Goal: Task Accomplishment & Management: Complete application form

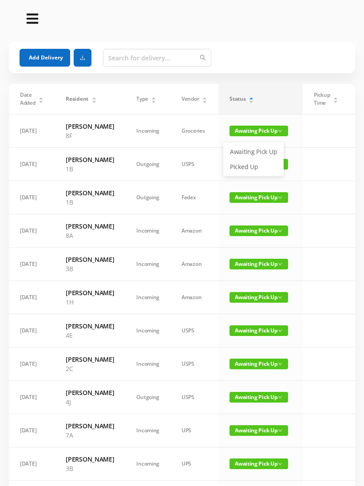
click at [246, 165] on link "Picked Up" at bounding box center [254, 167] width 58 height 14
click at [359, 84] on div "Date Added Resident Type Vendor Status Pickup Time Received By Packages 08/22/2…" at bounding box center [182, 446] width 357 height 725
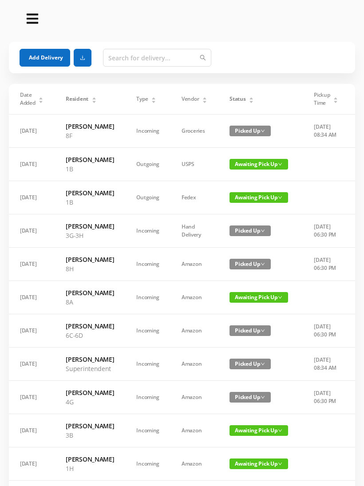
click at [38, 60] on button "Add Delivery" at bounding box center [45, 58] width 51 height 18
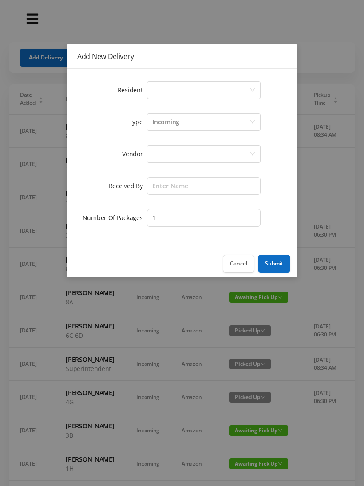
click at [248, 86] on div "Select a person" at bounding box center [200, 90] width 97 height 17
click at [242, 259] on button "Cancel" at bounding box center [239, 264] width 32 height 18
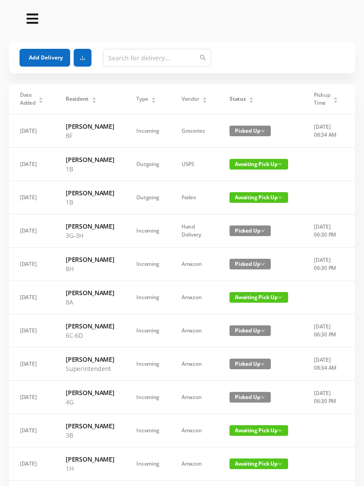
click at [34, 51] on button "Add Delivery" at bounding box center [45, 58] width 51 height 18
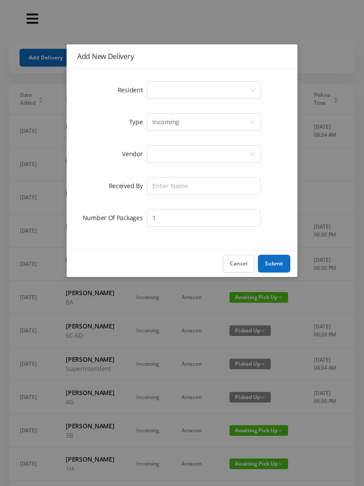
click at [242, 91] on div "Select a person" at bounding box center [200, 90] width 97 height 17
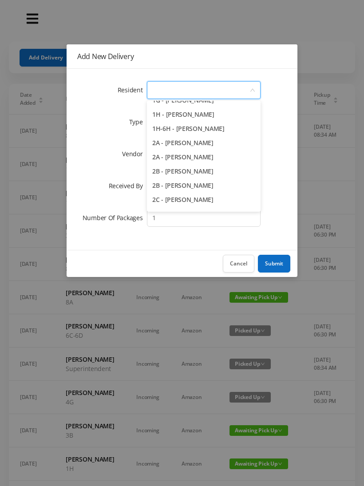
scroll to position [127, 0]
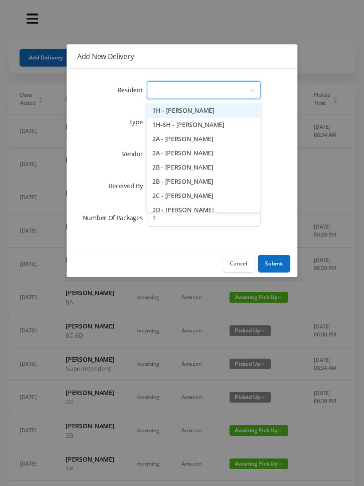
click at [206, 111] on li "1H - Grace Rouhani" at bounding box center [204, 110] width 114 height 14
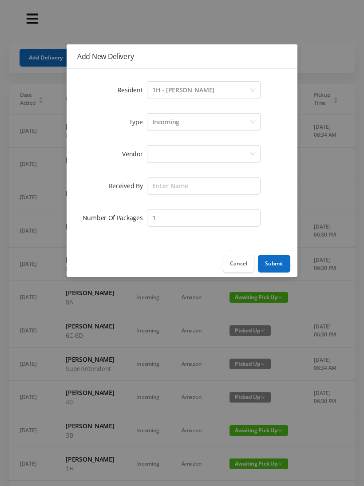
click at [212, 154] on div at bounding box center [200, 154] width 97 height 17
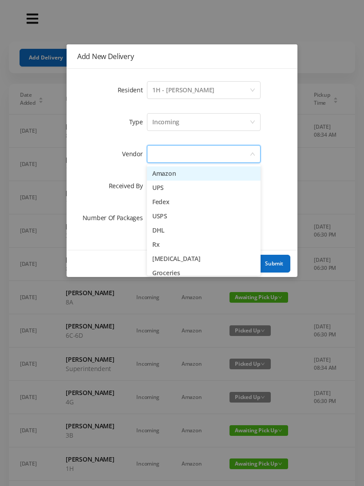
click at [169, 191] on li "UPS" at bounding box center [204, 188] width 114 height 14
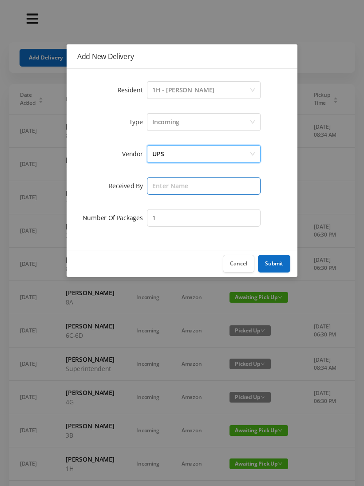
click at [222, 187] on input "text" at bounding box center [204, 186] width 114 height 18
type input "Victor"
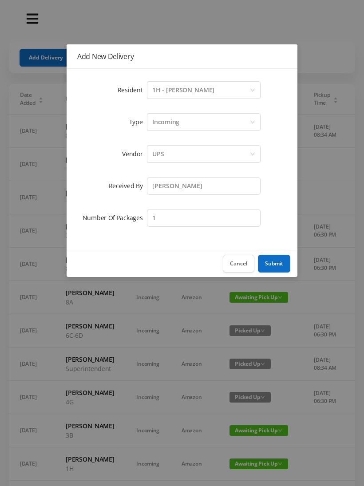
click at [271, 262] on button "Submit" at bounding box center [274, 264] width 32 height 18
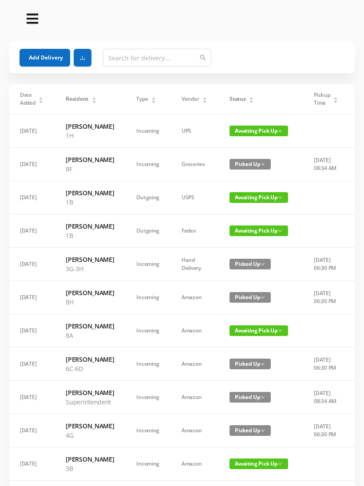
click at [33, 56] on button "Add Delivery" at bounding box center [45, 58] width 51 height 18
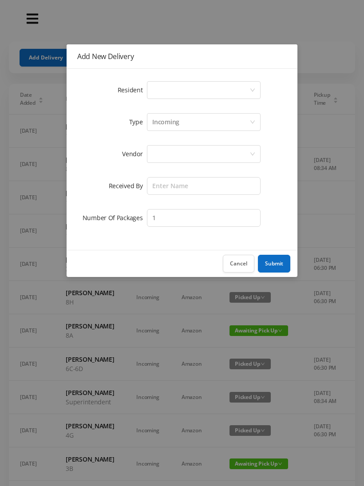
click at [252, 89] on icon "icon: down" at bounding box center [252, 89] width 5 height 5
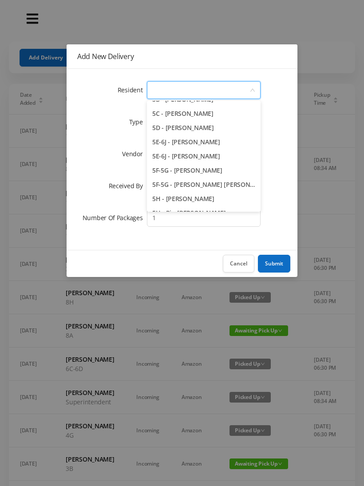
scroll to position [747, 0]
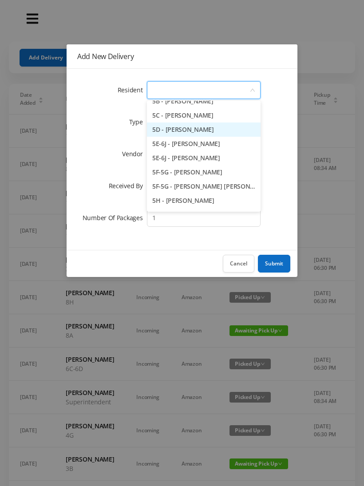
click at [199, 130] on li "5D - Lawrence Eitel" at bounding box center [204, 130] width 114 height 14
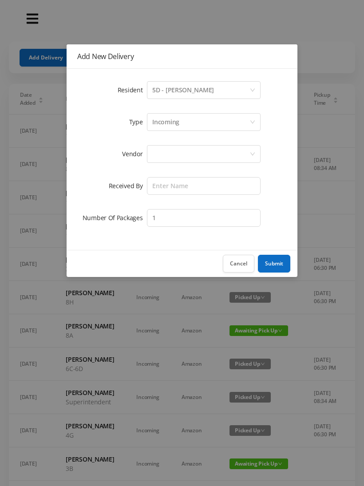
click at [234, 152] on div at bounding box center [200, 154] width 97 height 17
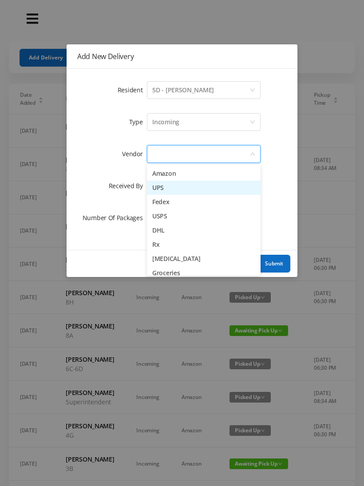
click at [167, 191] on li "UPS" at bounding box center [204, 188] width 114 height 14
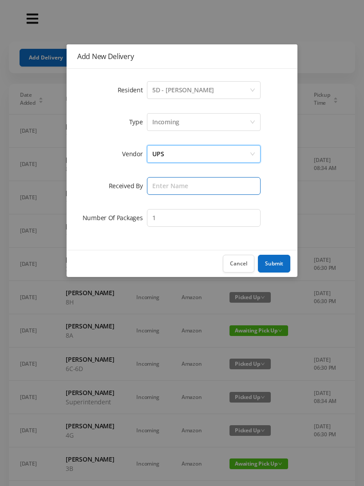
click at [220, 187] on input "text" at bounding box center [204, 186] width 114 height 18
type input "Victor"
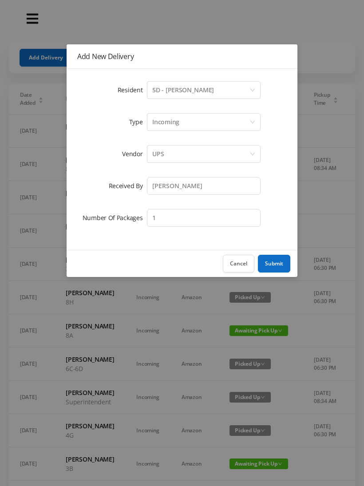
click at [270, 263] on button "Submit" at bounding box center [274, 264] width 32 height 18
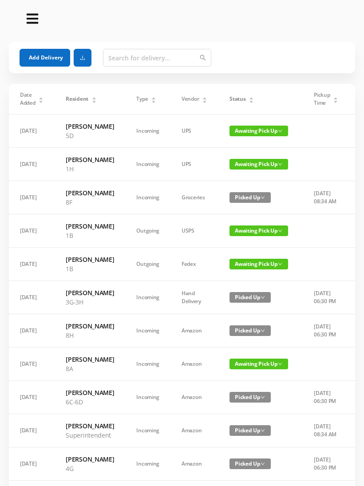
click at [37, 55] on button "Add Delivery" at bounding box center [45, 58] width 51 height 18
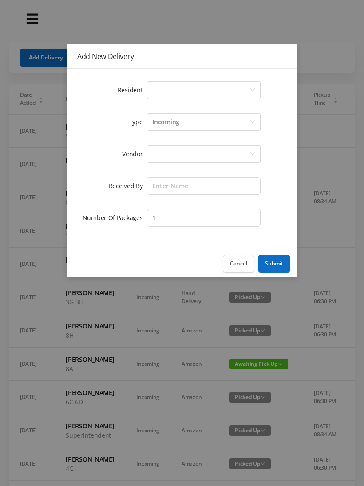
click at [252, 89] on icon "icon: down" at bounding box center [252, 89] width 5 height 5
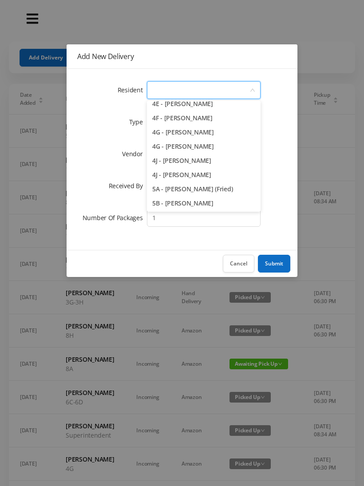
scroll to position [681, 0]
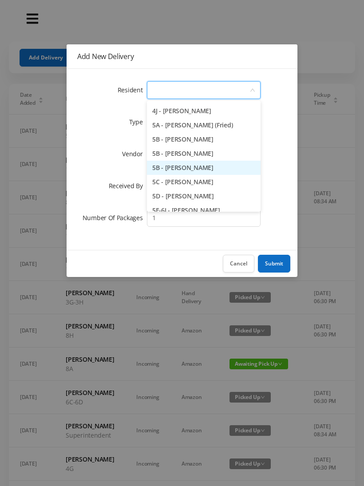
click at [208, 168] on li "5B - Nicole Fishstein" at bounding box center [204, 168] width 114 height 14
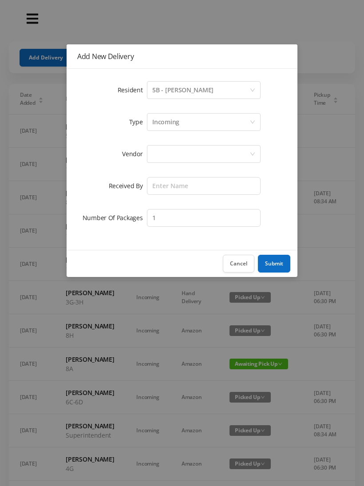
click at [223, 153] on div at bounding box center [200, 154] width 97 height 17
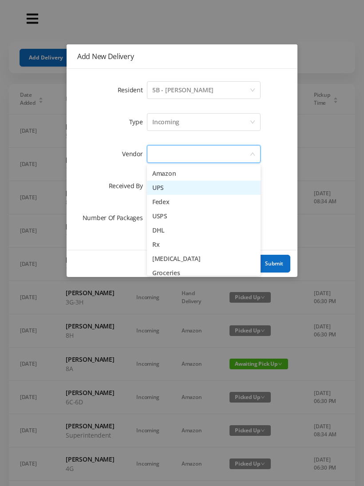
click at [160, 187] on li "UPS" at bounding box center [204, 188] width 114 height 14
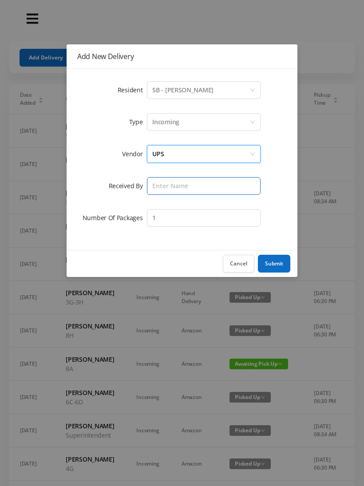
click at [197, 185] on input "text" at bounding box center [204, 186] width 114 height 18
type input "Victor"
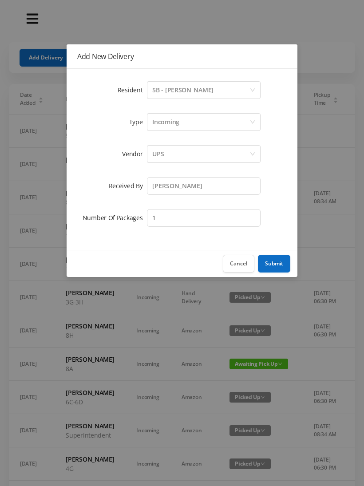
click at [274, 261] on button "Submit" at bounding box center [274, 264] width 32 height 18
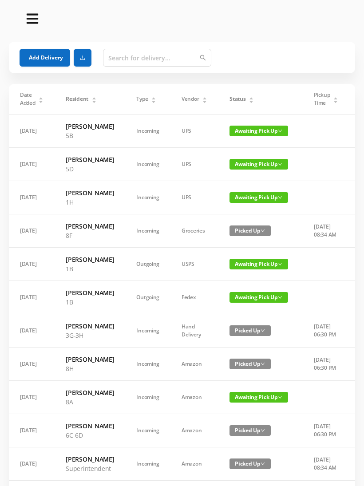
click at [36, 52] on button "Add Delivery" at bounding box center [45, 58] width 51 height 18
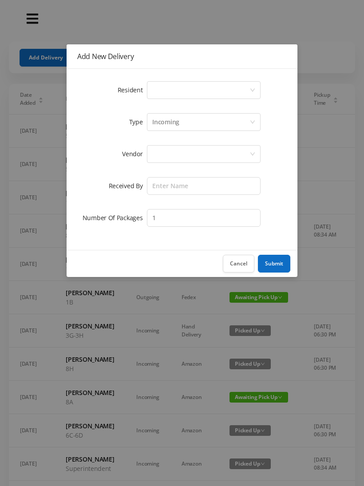
click at [248, 86] on div "Select a person" at bounding box center [200, 90] width 97 height 17
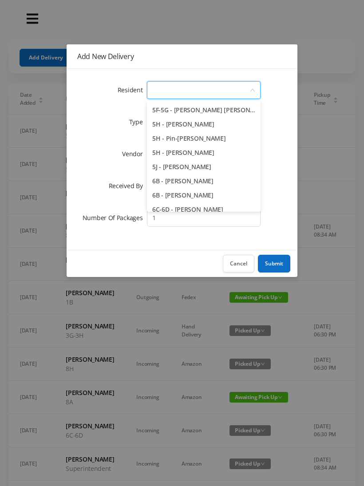
scroll to position [836, 0]
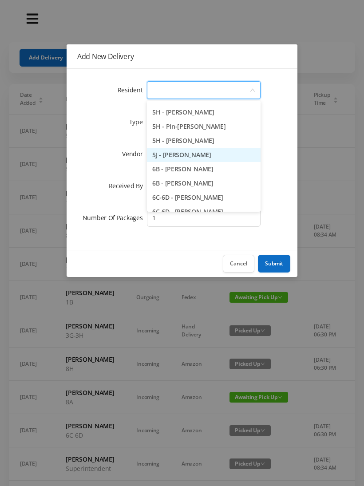
click at [209, 156] on li "5J - Shayna DePersia" at bounding box center [204, 155] width 114 height 14
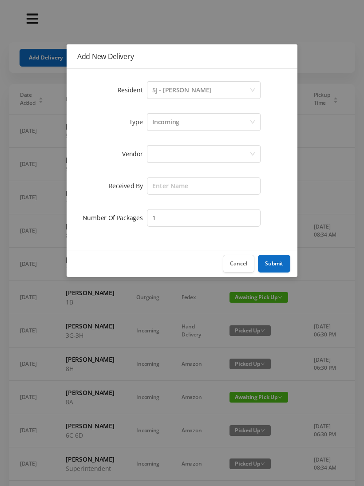
click at [224, 155] on div at bounding box center [200, 154] width 97 height 17
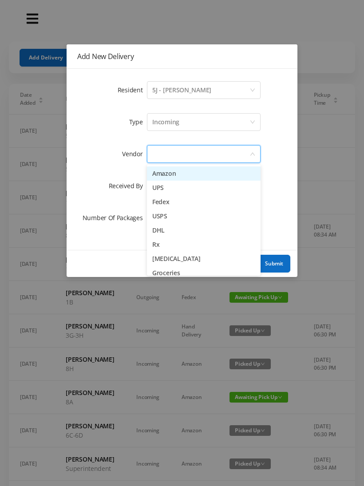
click at [172, 191] on li "UPS" at bounding box center [204, 188] width 114 height 14
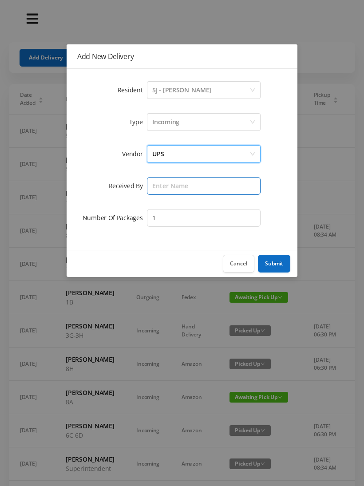
click at [213, 183] on input "text" at bounding box center [204, 186] width 114 height 18
type input "Victor"
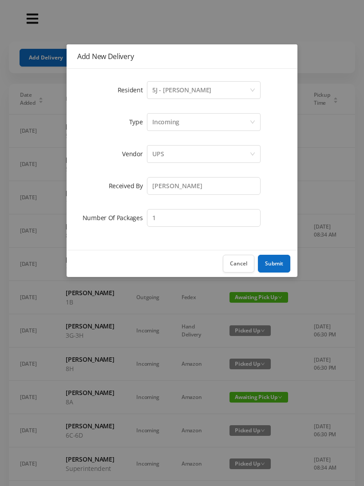
click at [278, 262] on button "Submit" at bounding box center [274, 264] width 32 height 18
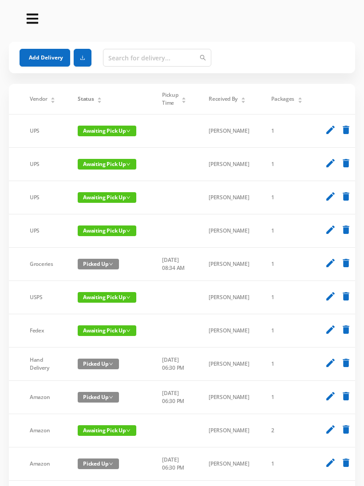
scroll to position [0, 151]
click at [326, 169] on icon "edit" at bounding box center [331, 163] width 11 height 11
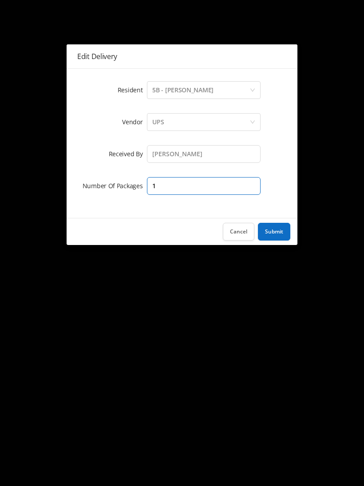
click at [237, 185] on input "1" at bounding box center [204, 186] width 114 height 18
type input "2"
click at [279, 234] on button "Submit" at bounding box center [274, 232] width 32 height 18
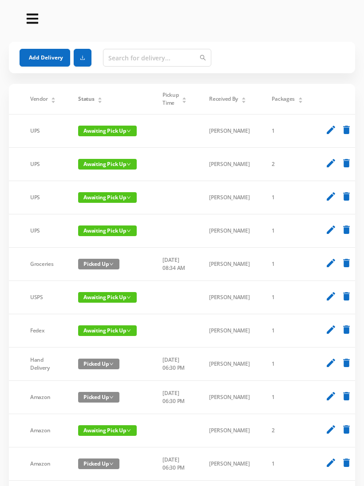
click at [49, 57] on button "Add Delivery" at bounding box center [45, 58] width 51 height 18
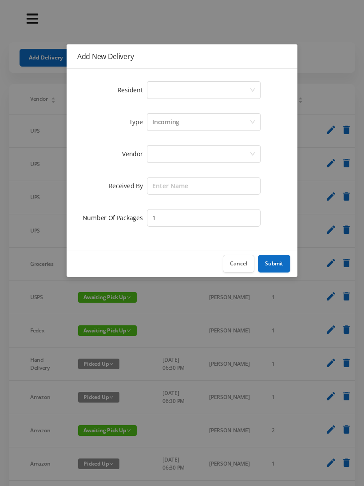
click at [249, 85] on div "Select a person" at bounding box center [200, 90] width 97 height 17
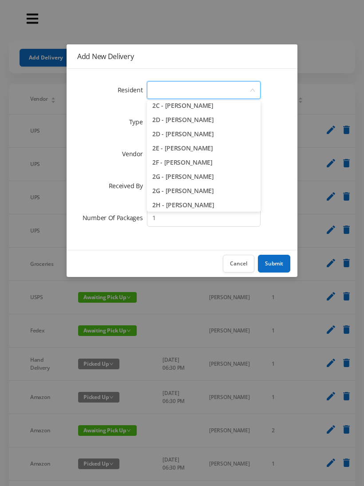
scroll to position [222, 0]
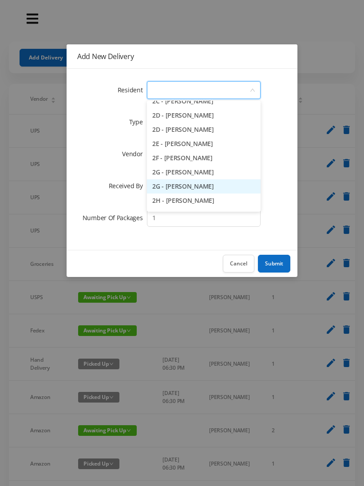
click at [203, 187] on li "2G - Daniel Schneider" at bounding box center [204, 186] width 114 height 14
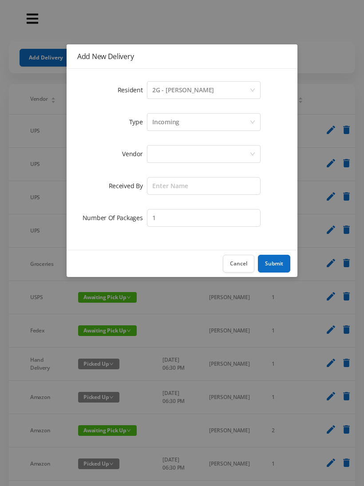
click at [209, 153] on div at bounding box center [200, 154] width 97 height 17
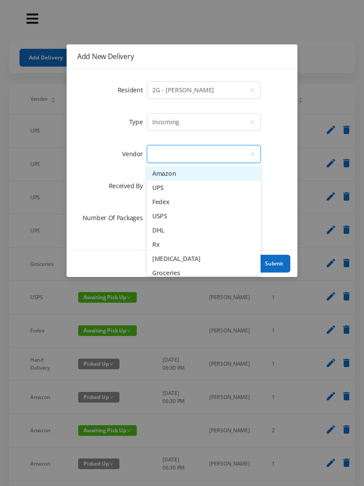
click at [161, 246] on li "Rx" at bounding box center [204, 245] width 114 height 14
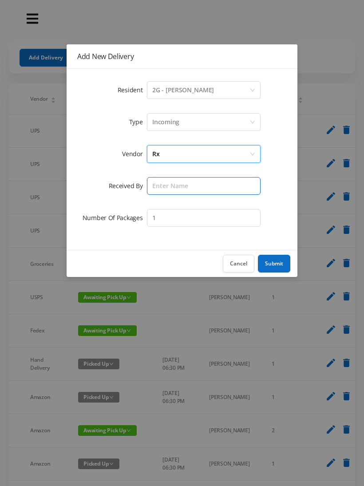
click at [191, 183] on input "text" at bounding box center [204, 186] width 114 height 18
type input "Victor"
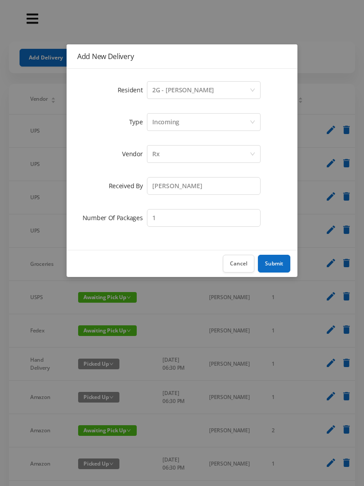
click at [273, 261] on button "Submit" at bounding box center [274, 264] width 32 height 18
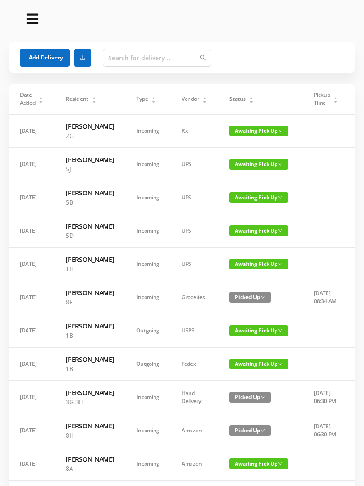
scroll to position [0, 0]
click at [254, 97] on div "Status" at bounding box center [242, 99] width 24 height 8
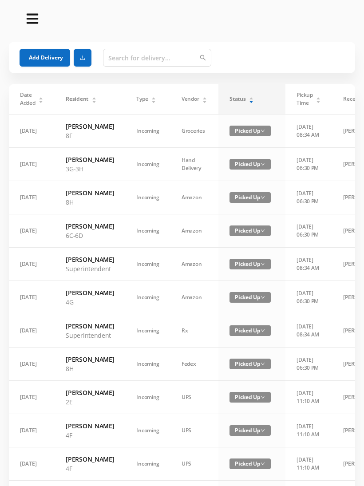
click at [254, 96] on div "Status" at bounding box center [242, 99] width 24 height 8
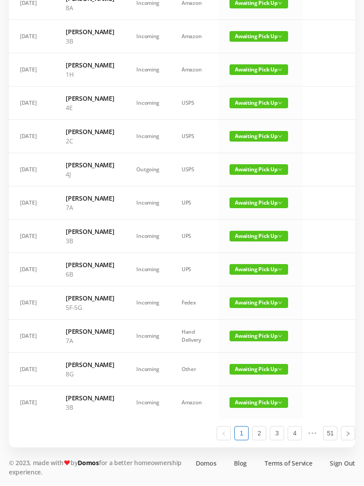
scroll to position [395, 0]
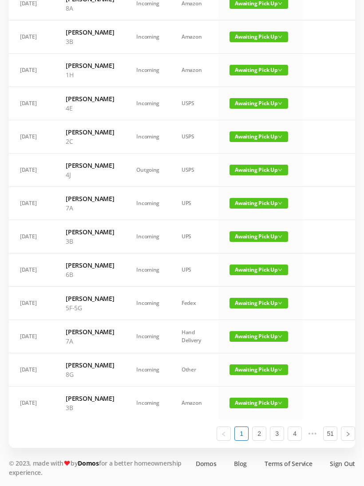
click at [257, 342] on span "Awaiting Pick Up" at bounding box center [259, 336] width 59 height 11
click at [252, 464] on link "Picked Up" at bounding box center [254, 471] width 58 height 14
click at [262, 441] on link "2" at bounding box center [259, 433] width 13 height 13
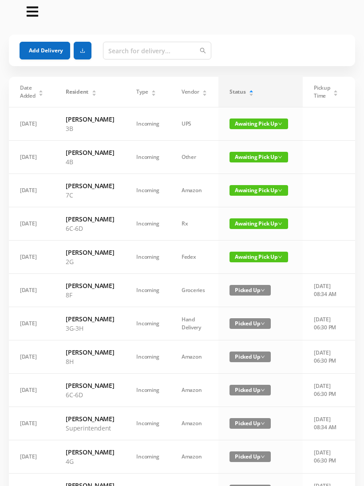
scroll to position [0, 0]
